Goal: Book appointment/travel/reservation

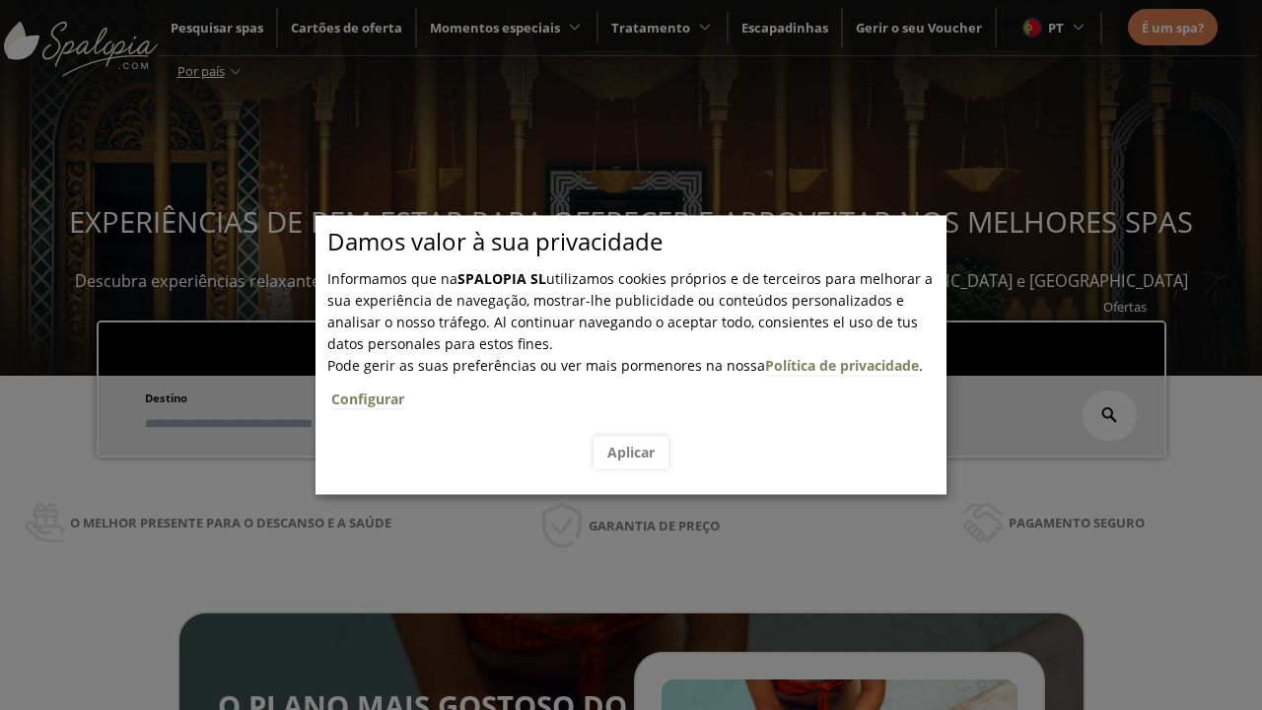
scroll to position [335, 0]
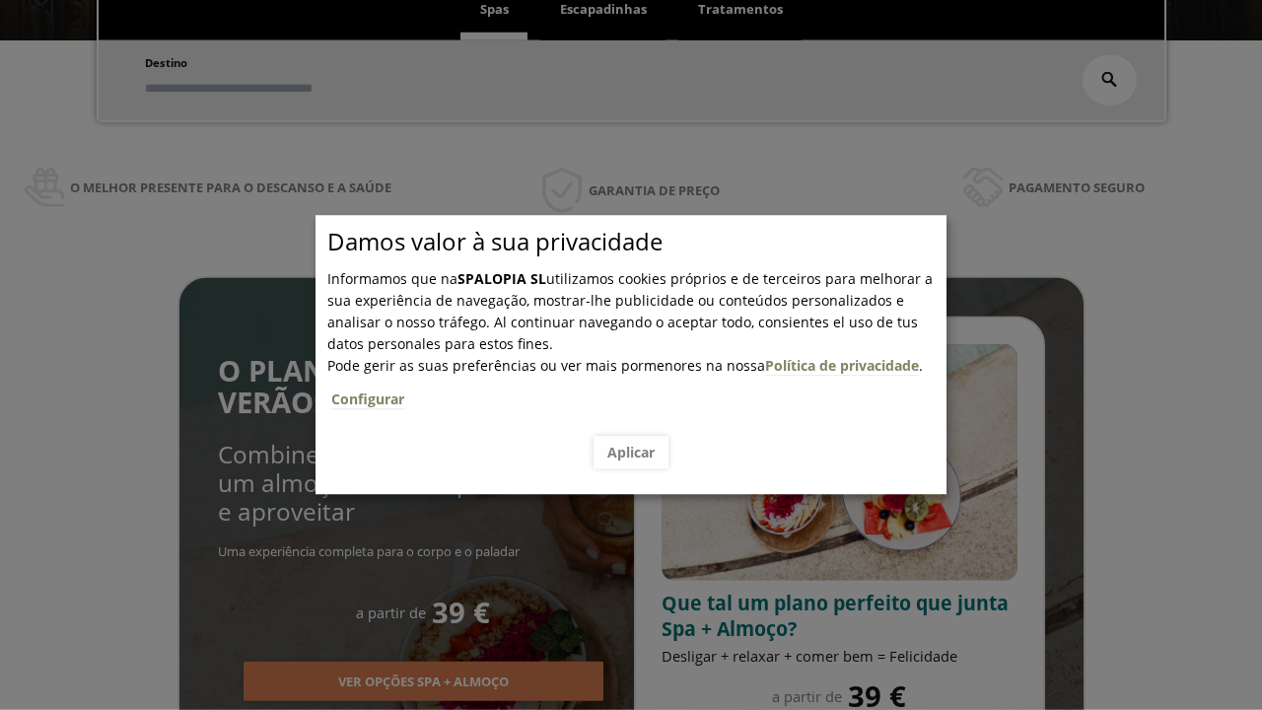
click at [604, 10] on span "Escapadinhas" at bounding box center [603, 9] width 87 height 18
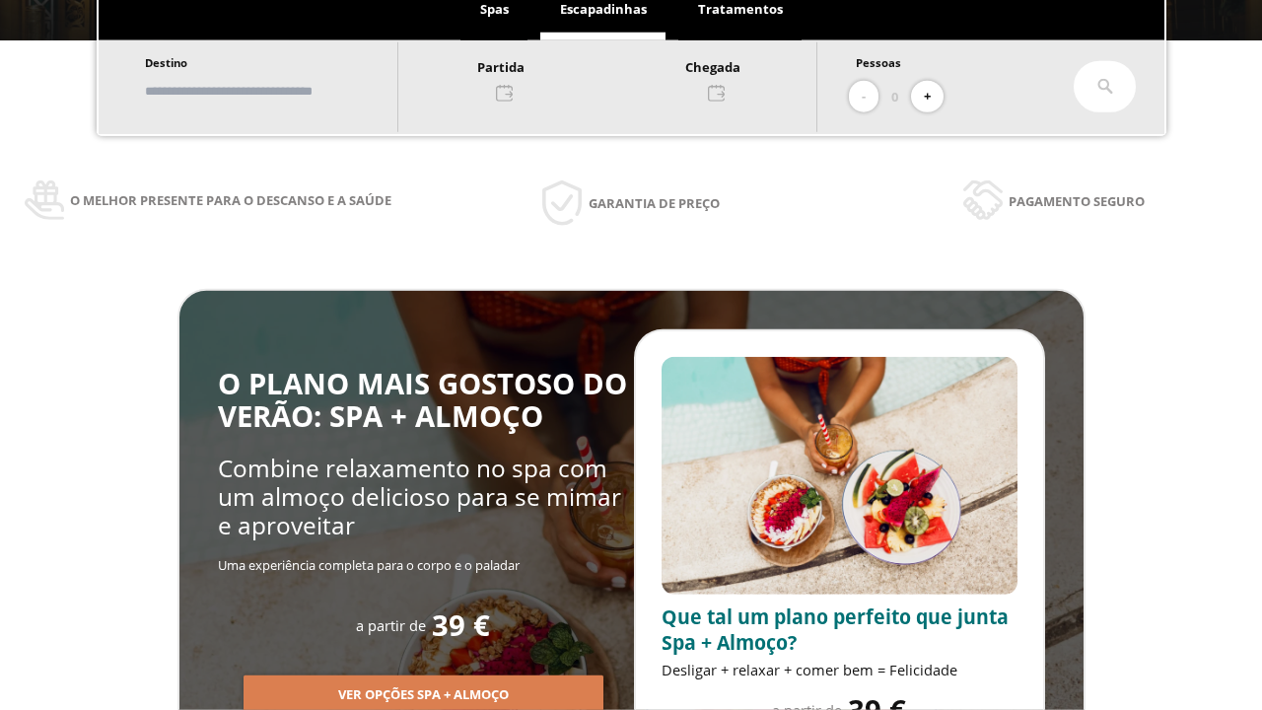
click at [278, 91] on input "text" at bounding box center [262, 91] width 246 height 35
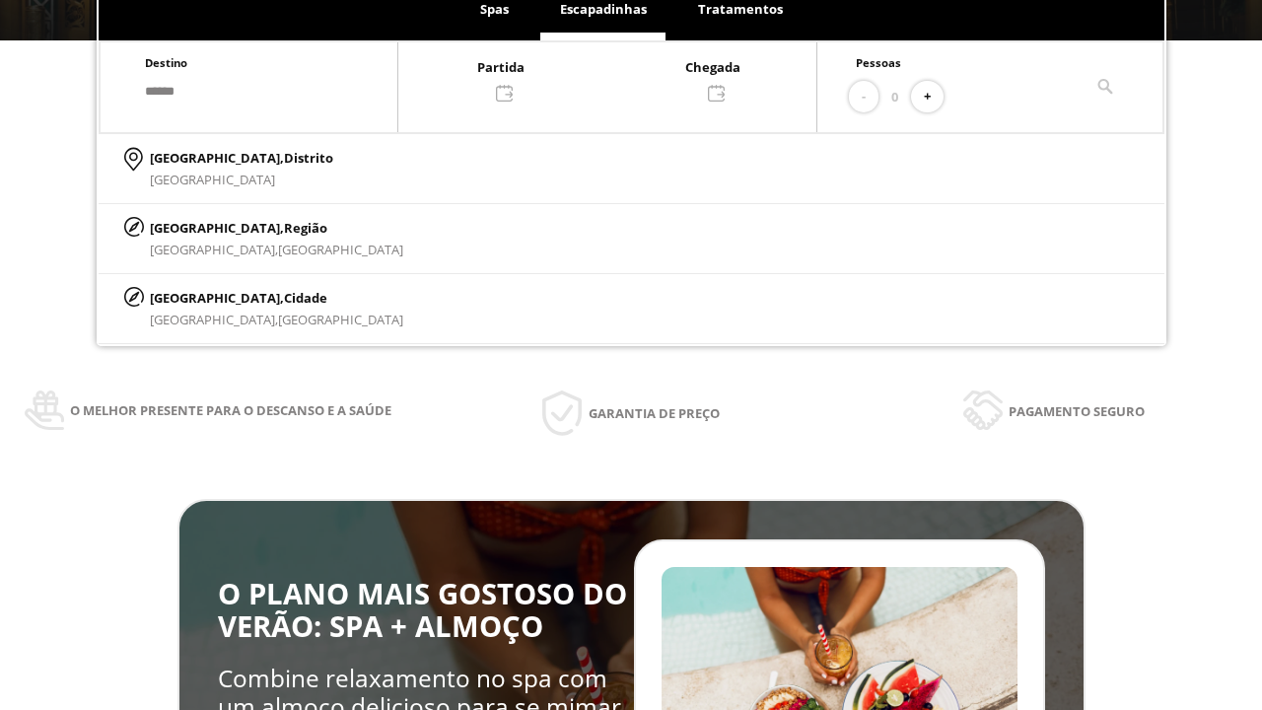
type input "******"
click at [197, 297] on p "[GEOGRAPHIC_DATA], Cidade" at bounding box center [276, 298] width 253 height 22
click at [627, 78] on div at bounding box center [607, 78] width 418 height 47
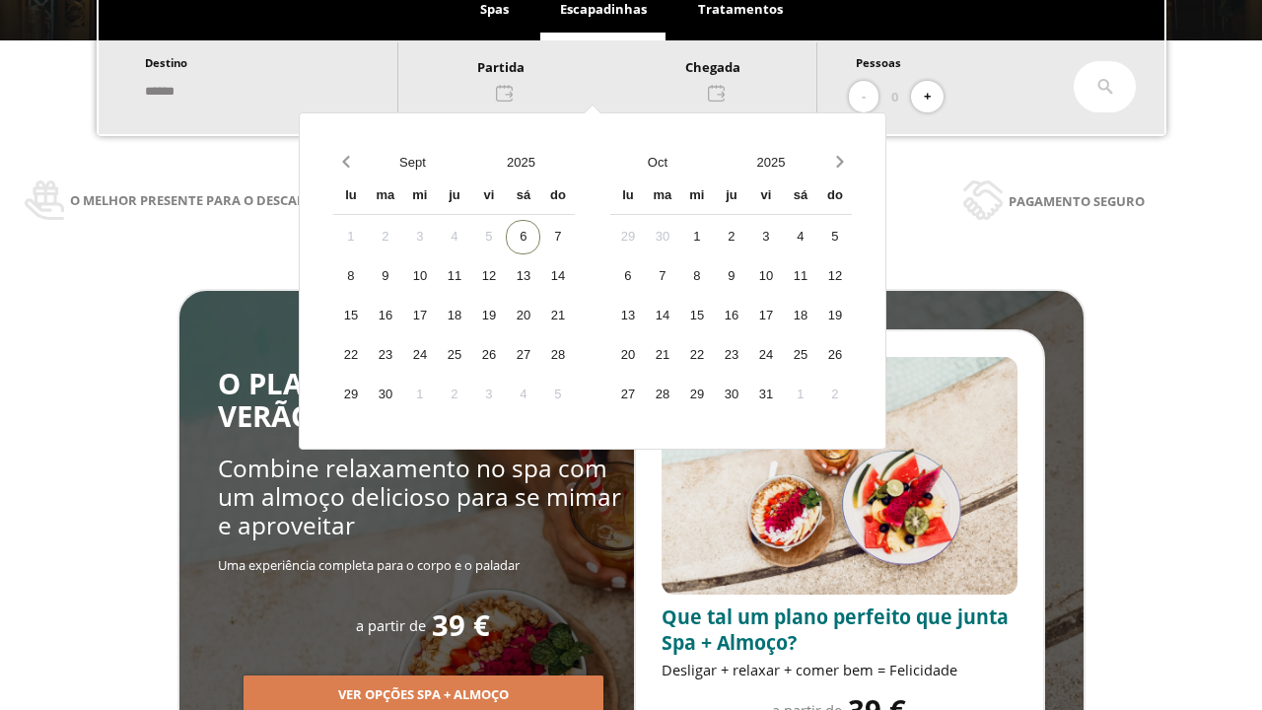
click at [368, 276] on div "8" at bounding box center [350, 276] width 35 height 35
click at [402, 276] on div "9" at bounding box center [385, 276] width 35 height 35
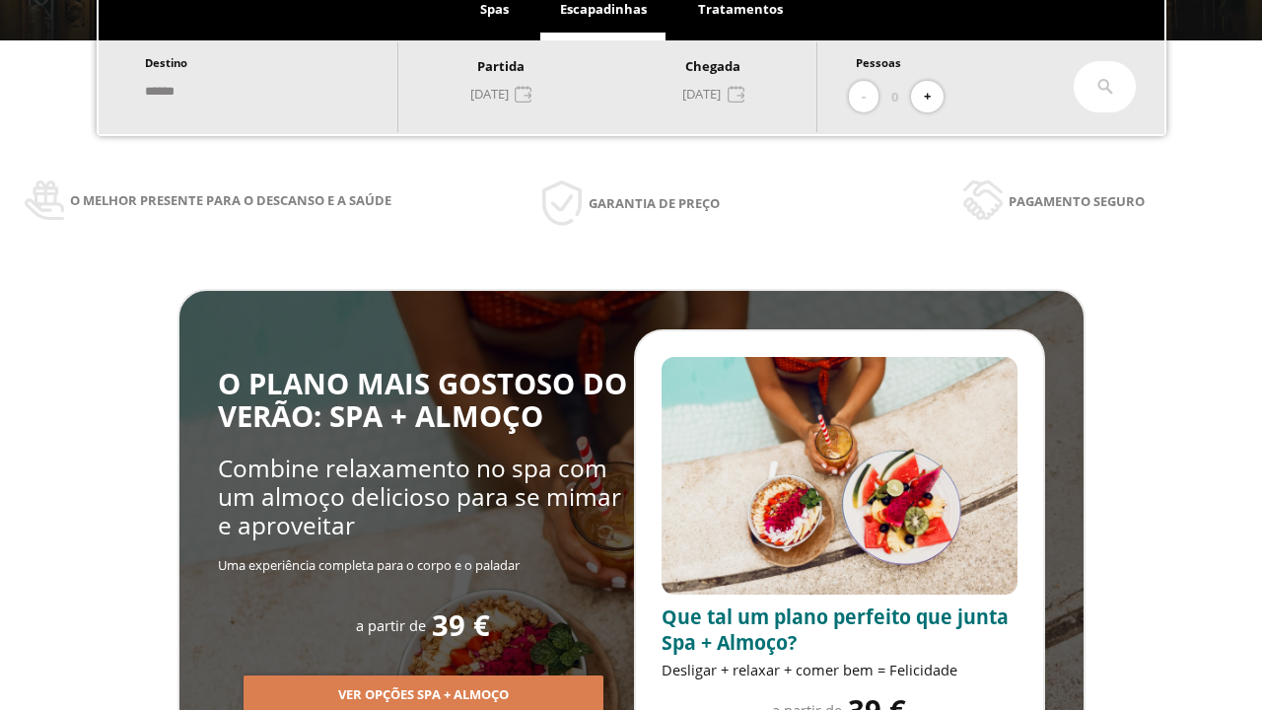
click at [934, 97] on button "+" at bounding box center [927, 97] width 33 height 33
